Goal: Information Seeking & Learning: Learn about a topic

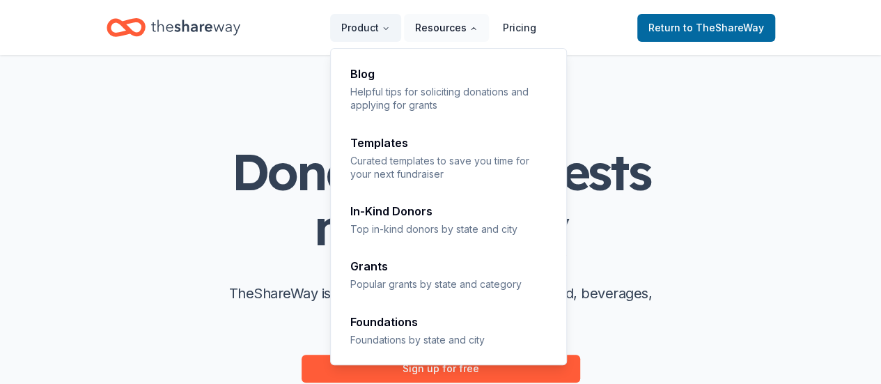
click at [456, 17] on button "Resources" at bounding box center [446, 28] width 85 height 28
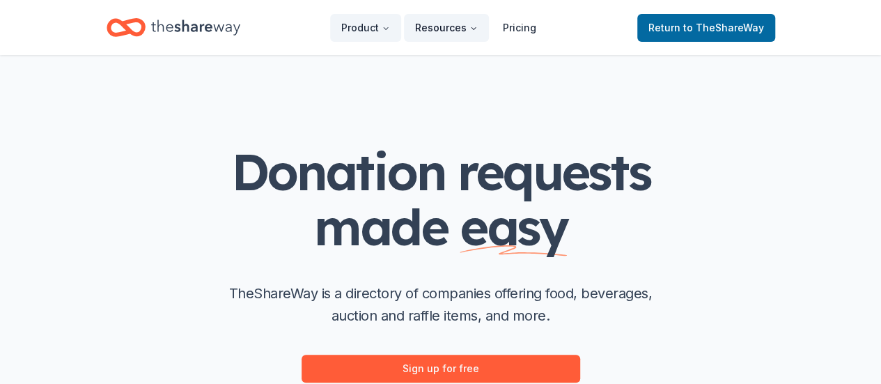
click at [455, 17] on button "Resources" at bounding box center [446, 28] width 85 height 28
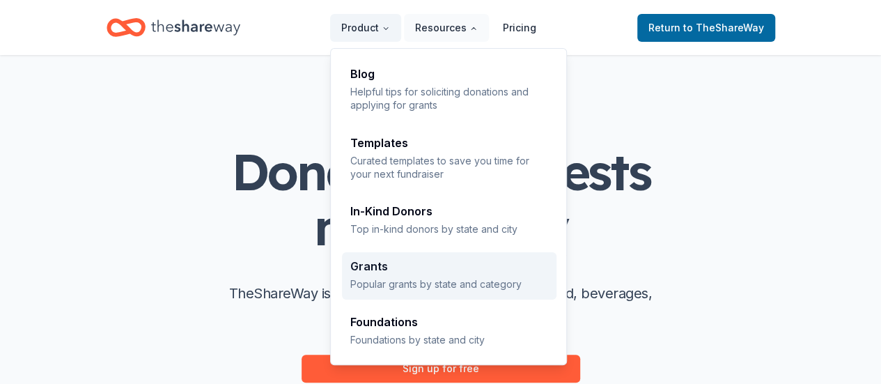
click at [428, 271] on div "Grants" at bounding box center [449, 266] width 198 height 11
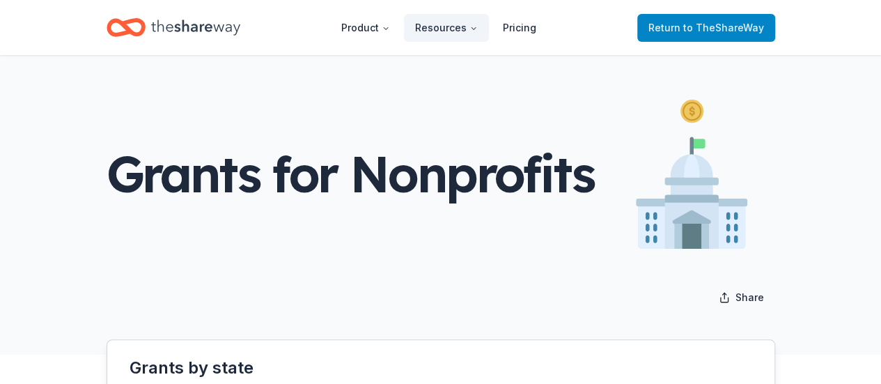
click at [732, 31] on span "to TheShareWay" at bounding box center [723, 28] width 81 height 12
click at [695, 24] on span "to TheShareWay" at bounding box center [723, 28] width 81 height 12
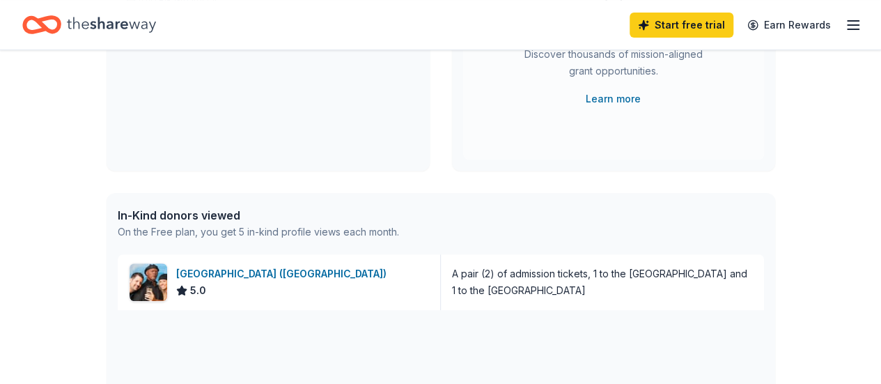
scroll to position [279, 0]
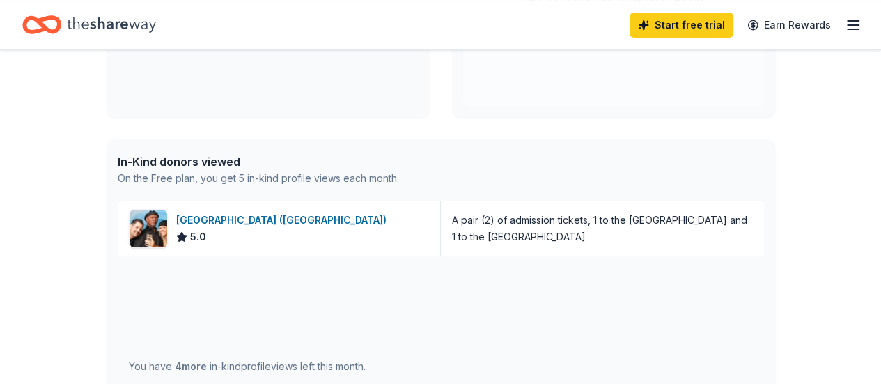
click at [846, 29] on icon "button" at bounding box center [853, 25] width 17 height 17
